Goal: Task Accomplishment & Management: Complete application form

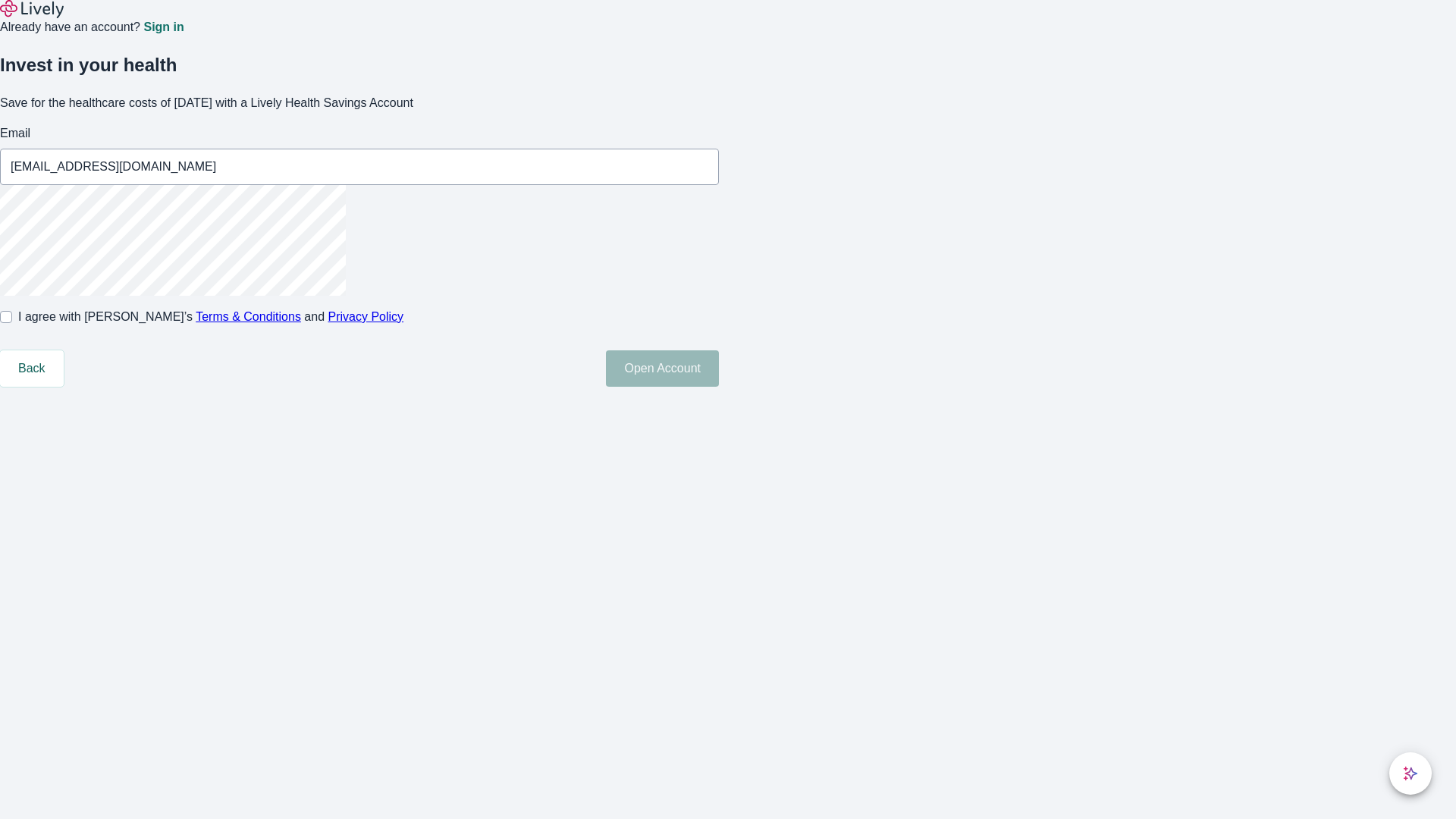
click at [12, 323] on input "I agree with Lively’s Terms & Conditions and Privacy Policy" at bounding box center [6, 317] width 12 height 12
checkbox input "true"
click at [719, 387] on button "Open Account" at bounding box center [662, 368] width 113 height 36
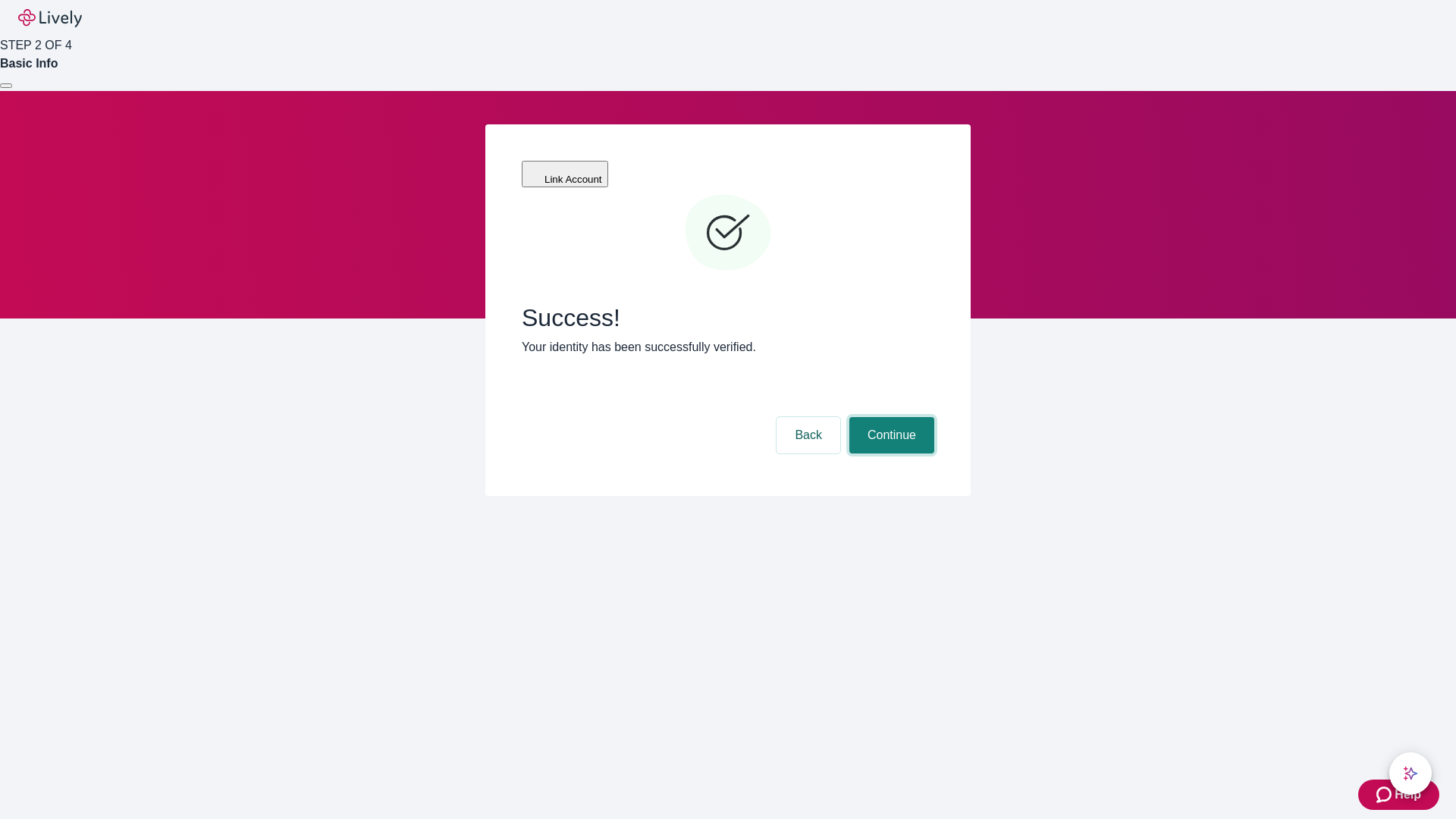
click at [890, 417] on button "Continue" at bounding box center [891, 435] width 85 height 36
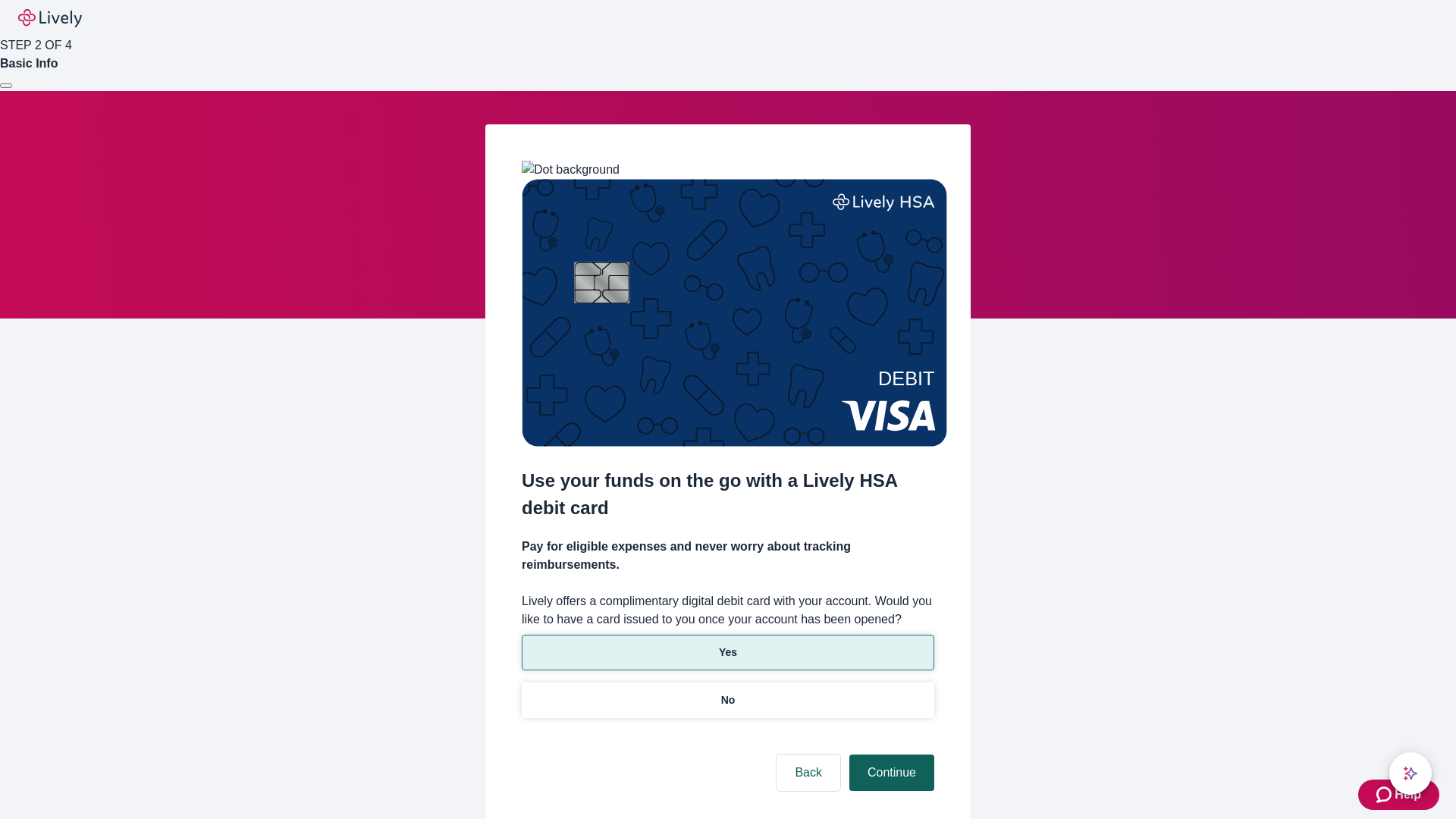
click at [728, 644] on p "Yes" at bounding box center [728, 652] width 18 height 16
click at [890, 755] on button "Continue" at bounding box center [891, 772] width 85 height 36
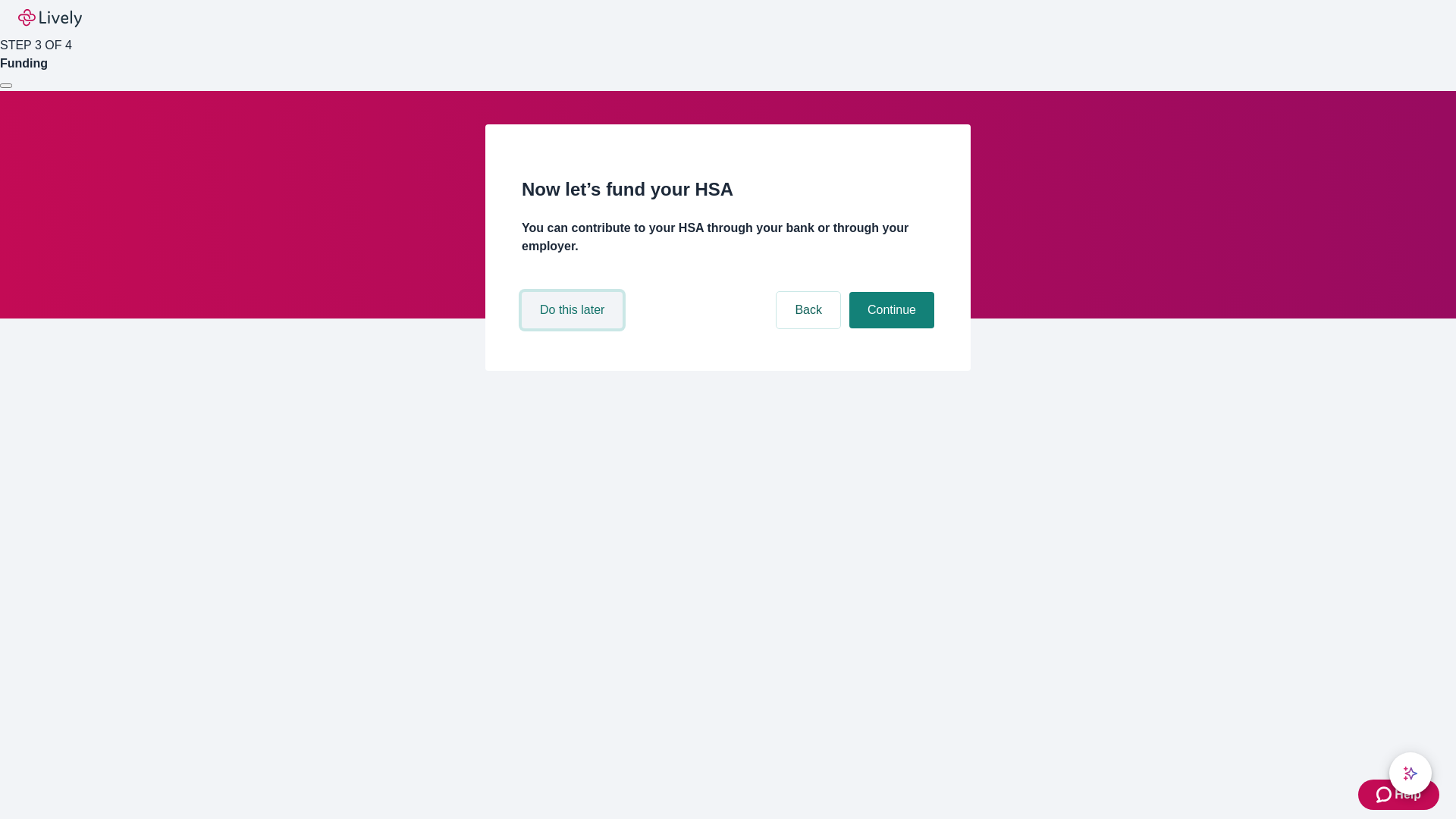
click at [574, 328] on button "Do this later" at bounding box center [572, 310] width 101 height 36
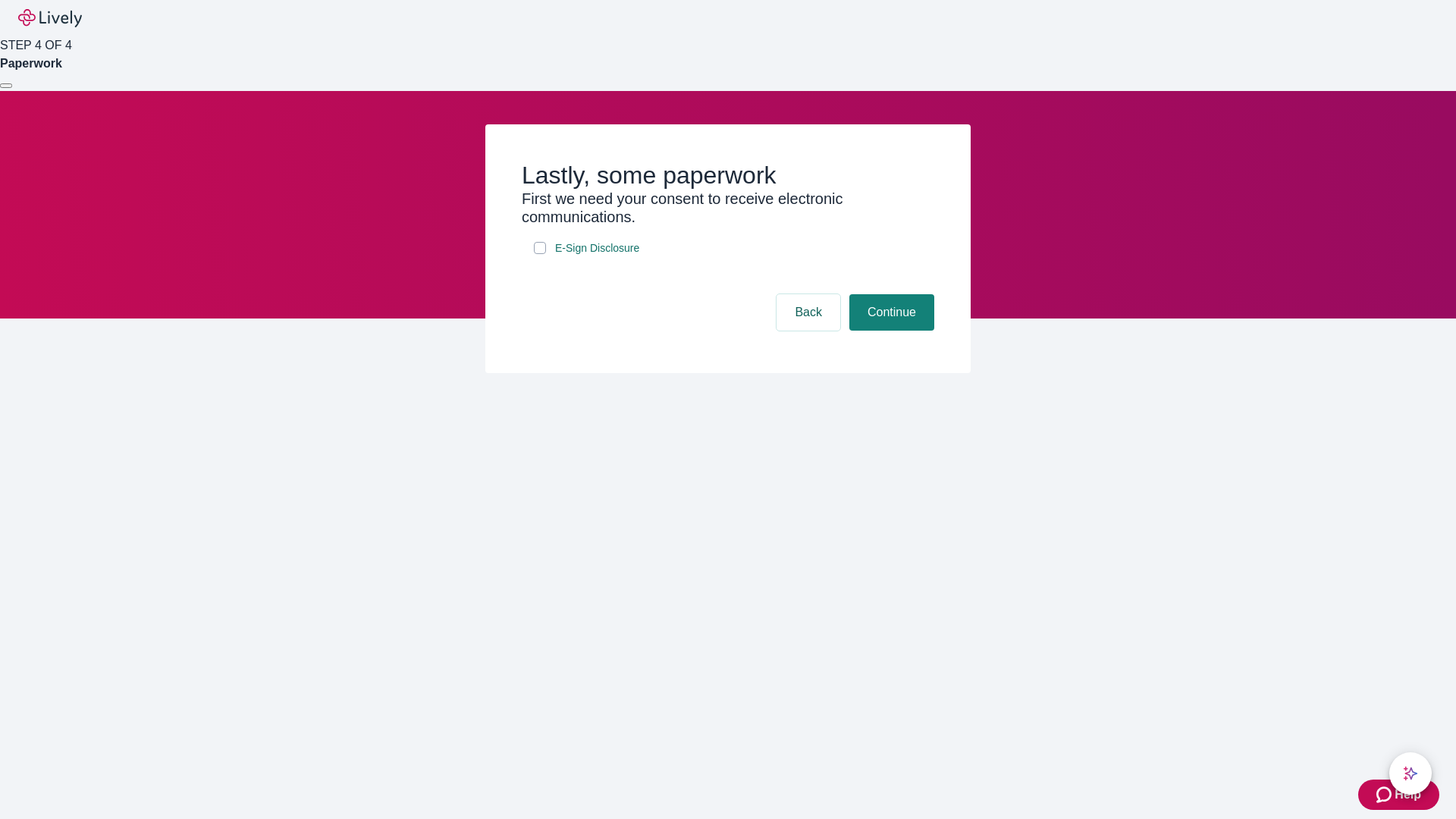
click at [540, 254] on input "E-Sign Disclosure" at bounding box center [540, 248] width 12 height 12
checkbox input "true"
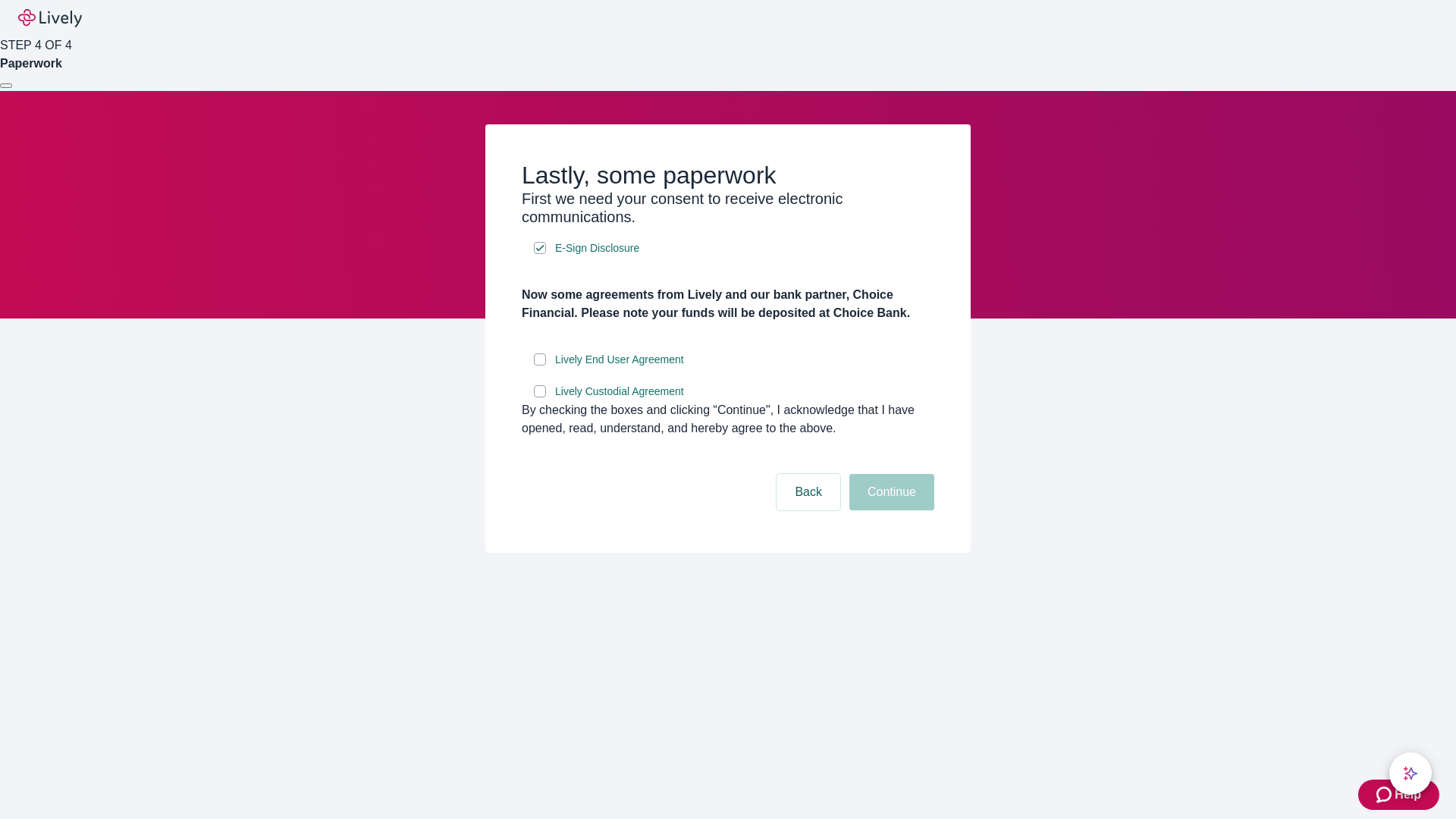
click at [540, 366] on input "Lively End User Agreement" at bounding box center [540, 359] width 12 height 12
checkbox input "true"
click at [540, 397] on input "Lively Custodial Agreement" at bounding box center [540, 391] width 12 height 12
checkbox input "true"
click at [890, 510] on button "Continue" at bounding box center [891, 491] width 85 height 36
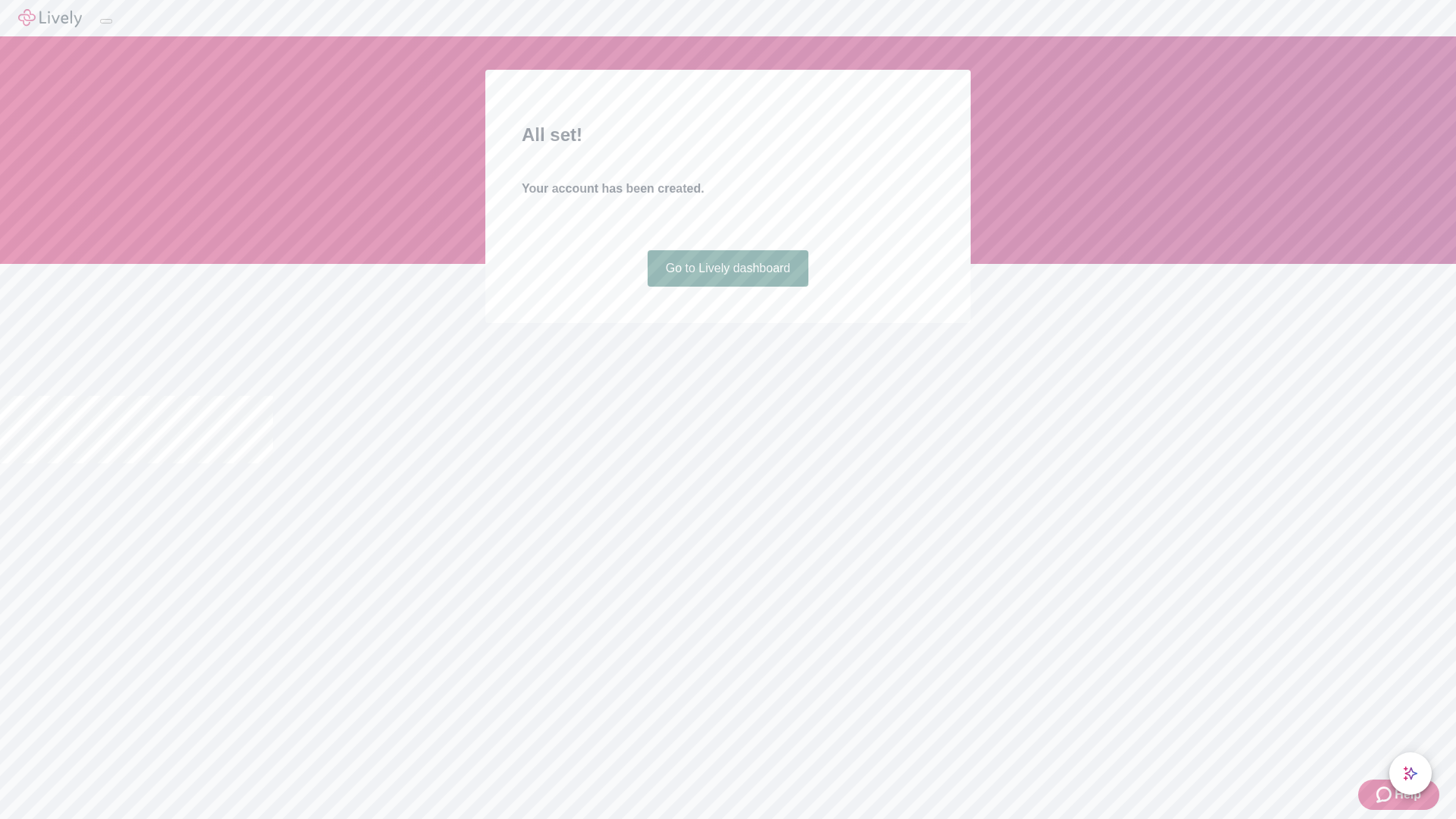
click at [728, 286] on link "Go to Lively dashboard" at bounding box center [728, 268] width 162 height 36
